Goal: Task Accomplishment & Management: Complete application form

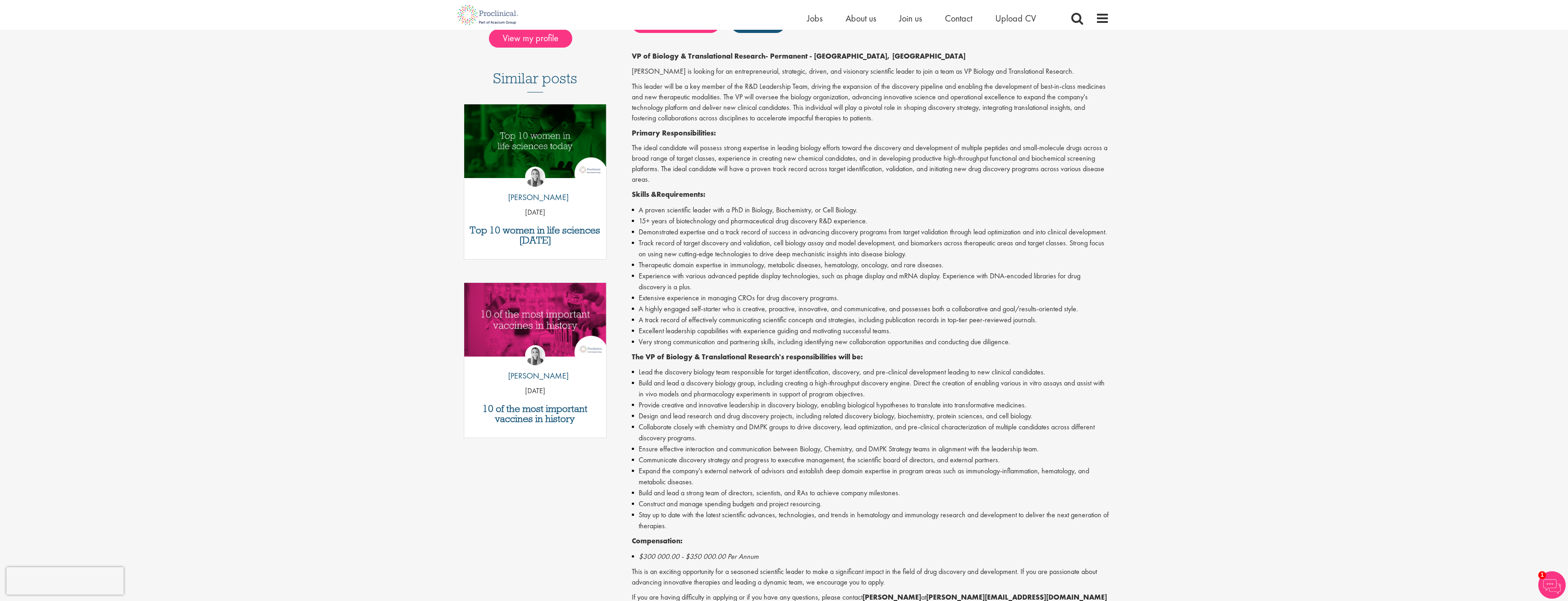
scroll to position [137, 0]
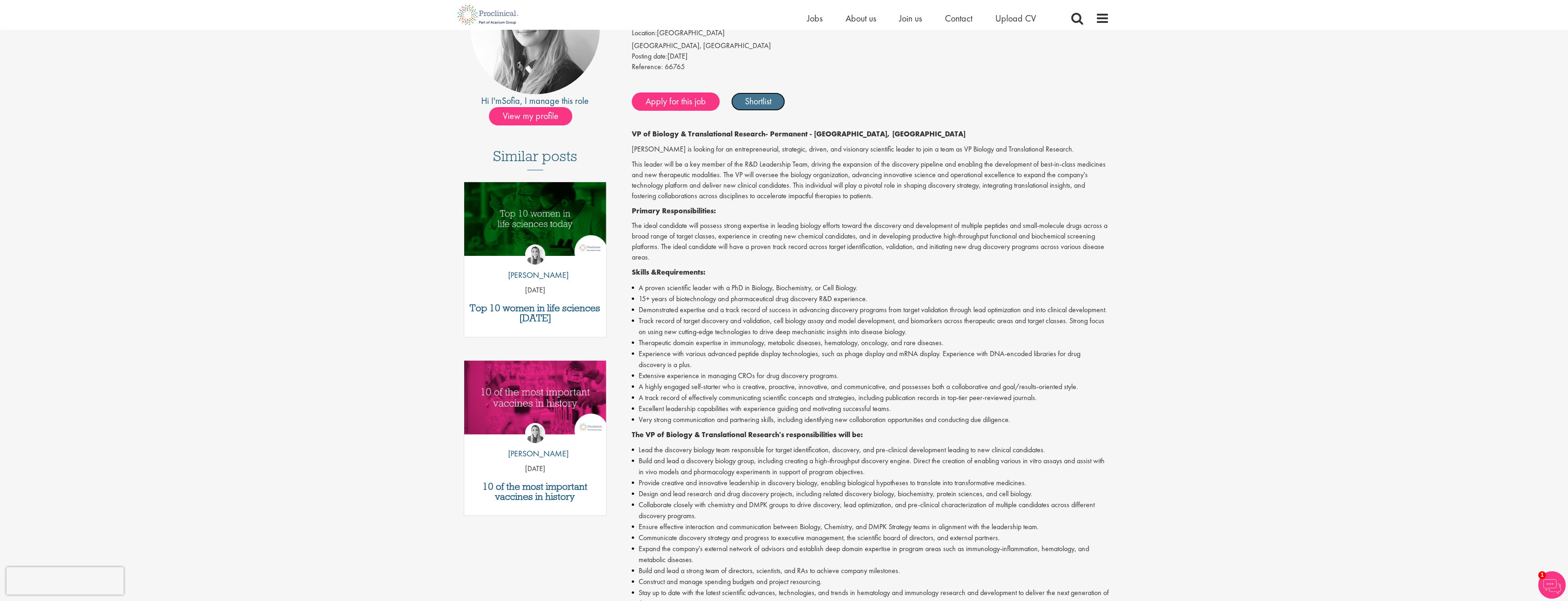
click at [744, 96] on link "Shortlist" at bounding box center [758, 101] width 54 height 18
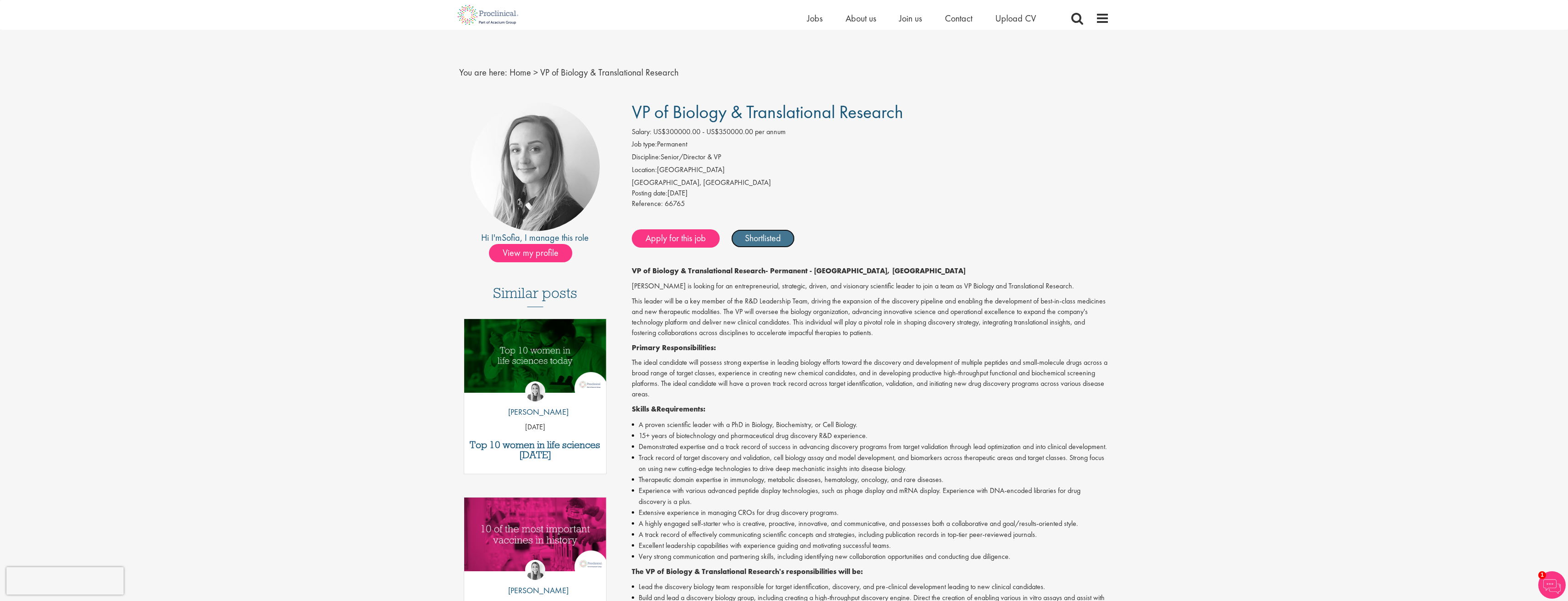
scroll to position [0, 0]
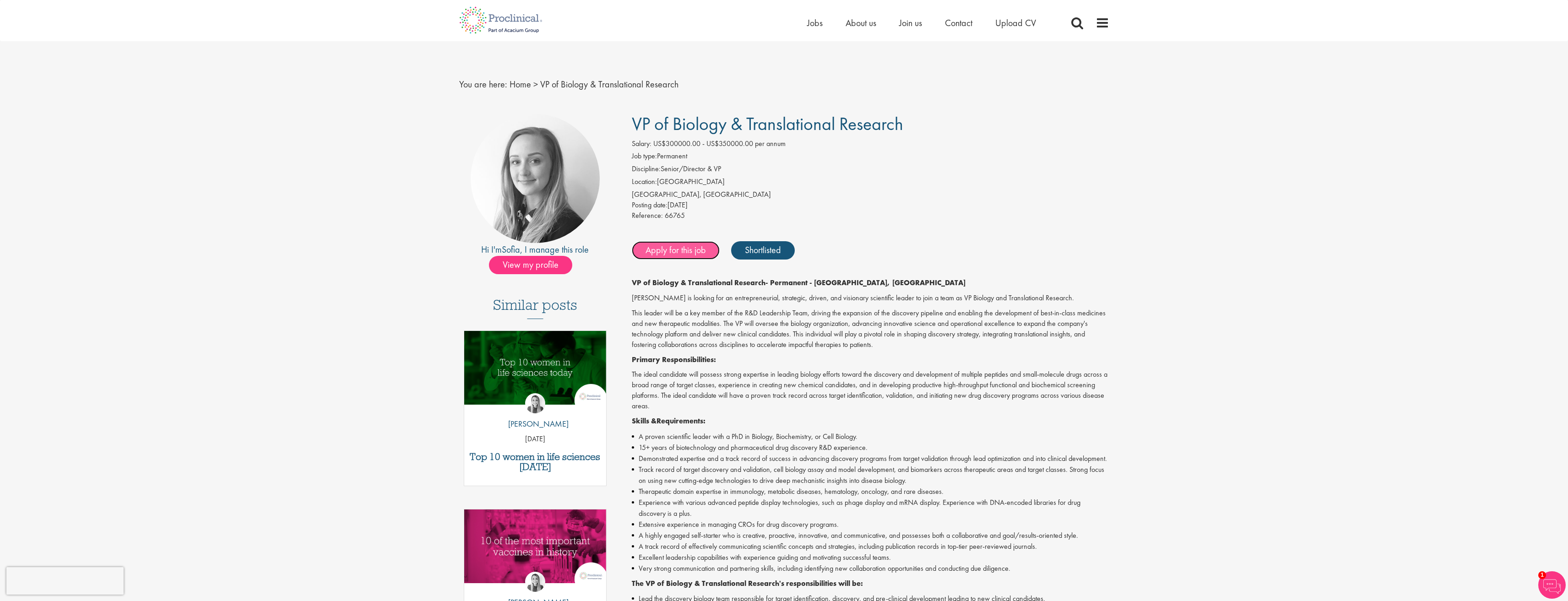
click at [694, 252] on link "Apply for this job" at bounding box center [676, 249] width 88 height 18
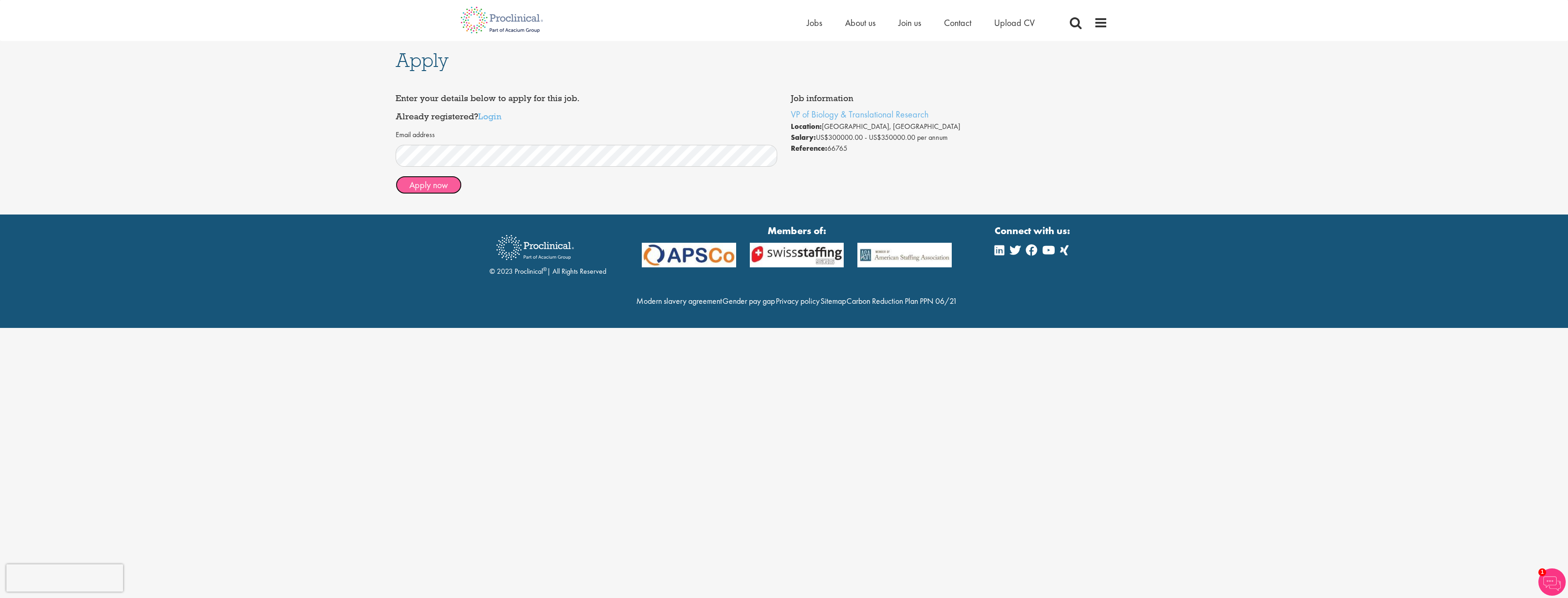
click at [449, 187] on button "Apply now" at bounding box center [428, 184] width 66 height 18
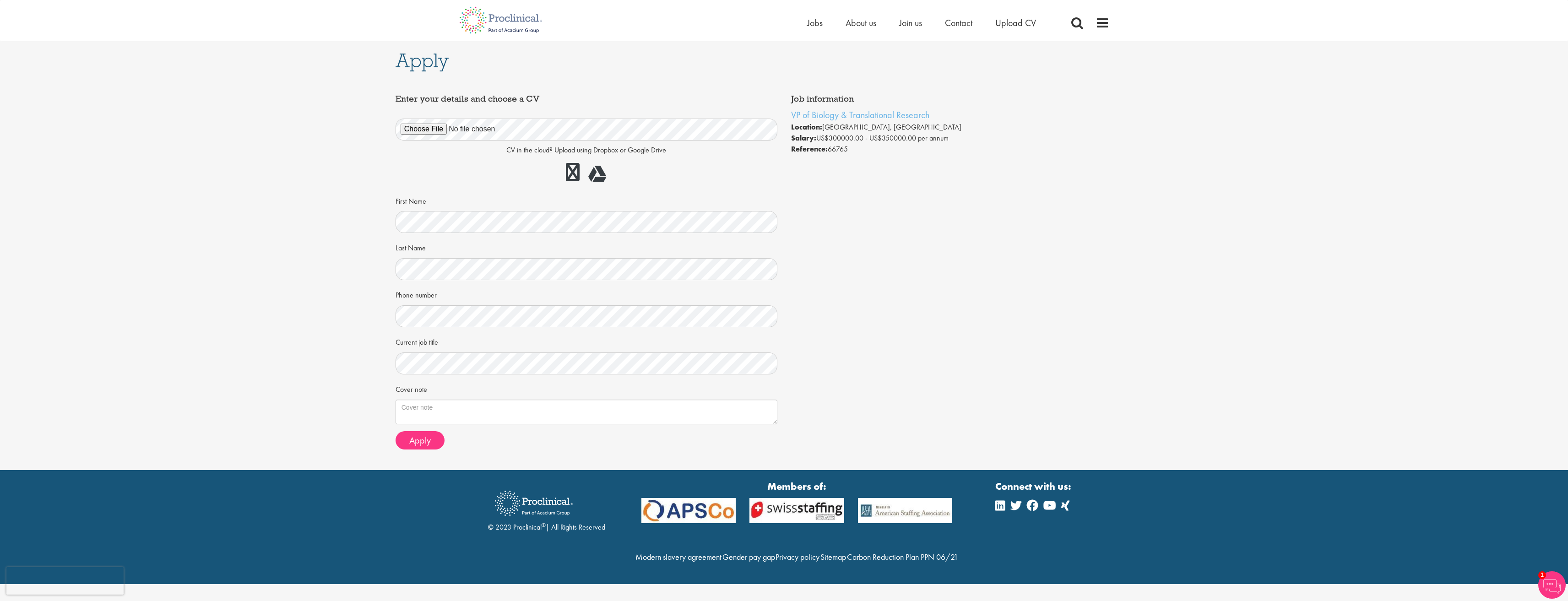
scroll to position [3, 0]
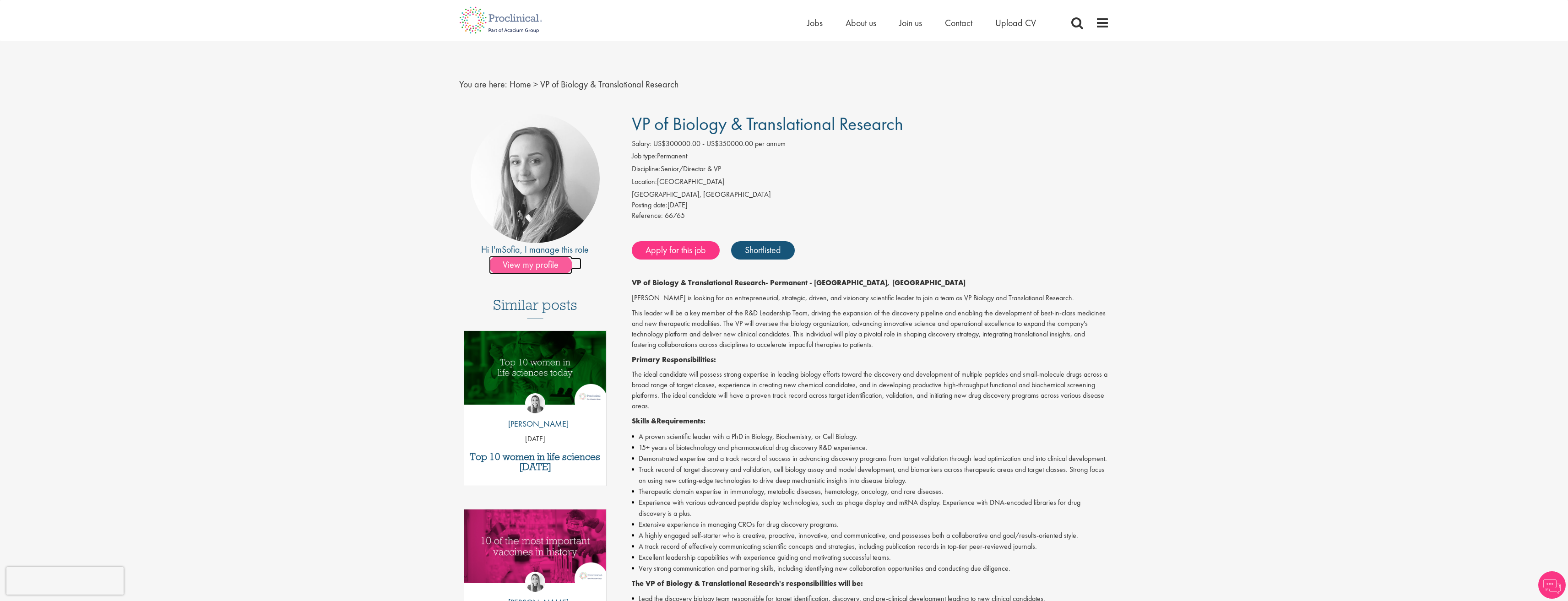
click at [544, 266] on span "View my profile" at bounding box center [530, 265] width 83 height 18
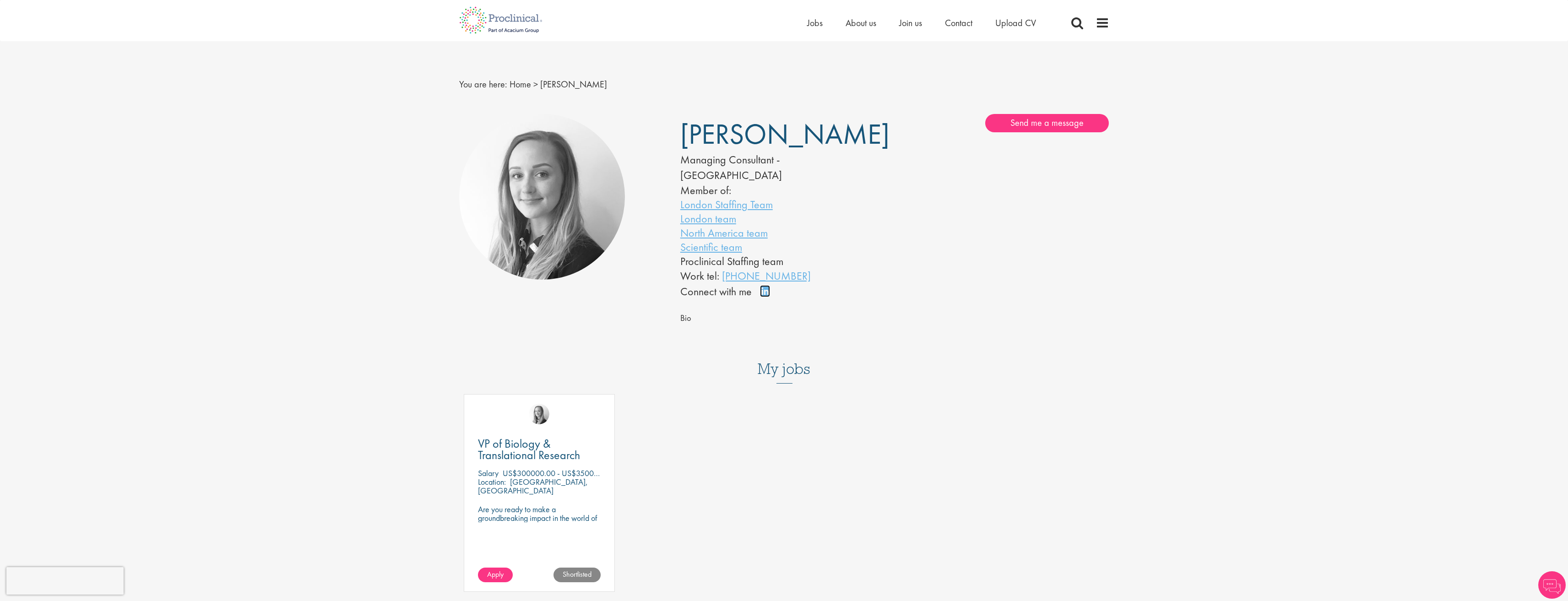
click at [769, 295] on link "Connect on LinkedIn" at bounding box center [768, 295] width 16 height 0
